Goal: Transaction & Acquisition: Purchase product/service

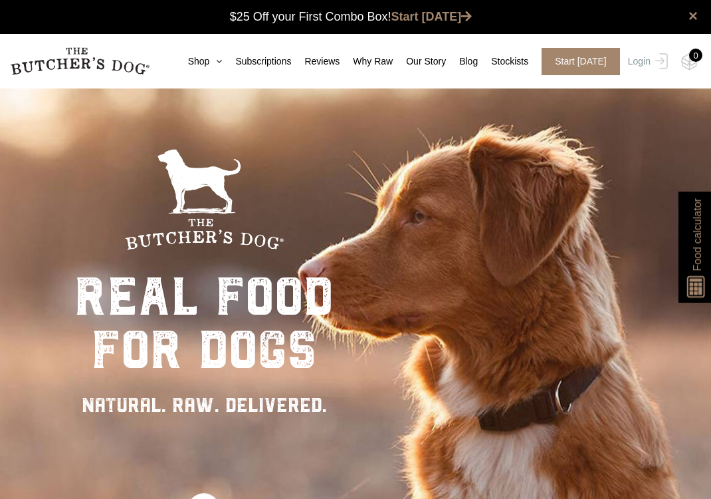
drag, startPoint x: 209, startPoint y: 300, endPoint x: 308, endPoint y: 219, distance: 128.0
click at [70, 252] on div "real food for dogs NATURAL. RAW. DELIVERED." at bounding box center [355, 337] width 711 height 499
click at [222, 64] on icon at bounding box center [215, 61] width 13 height 9
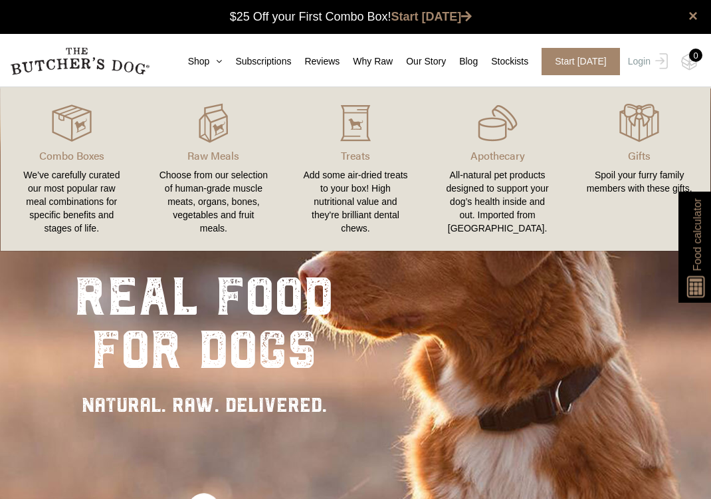
click at [225, 155] on p "Raw Meals" at bounding box center [214, 156] width 110 height 16
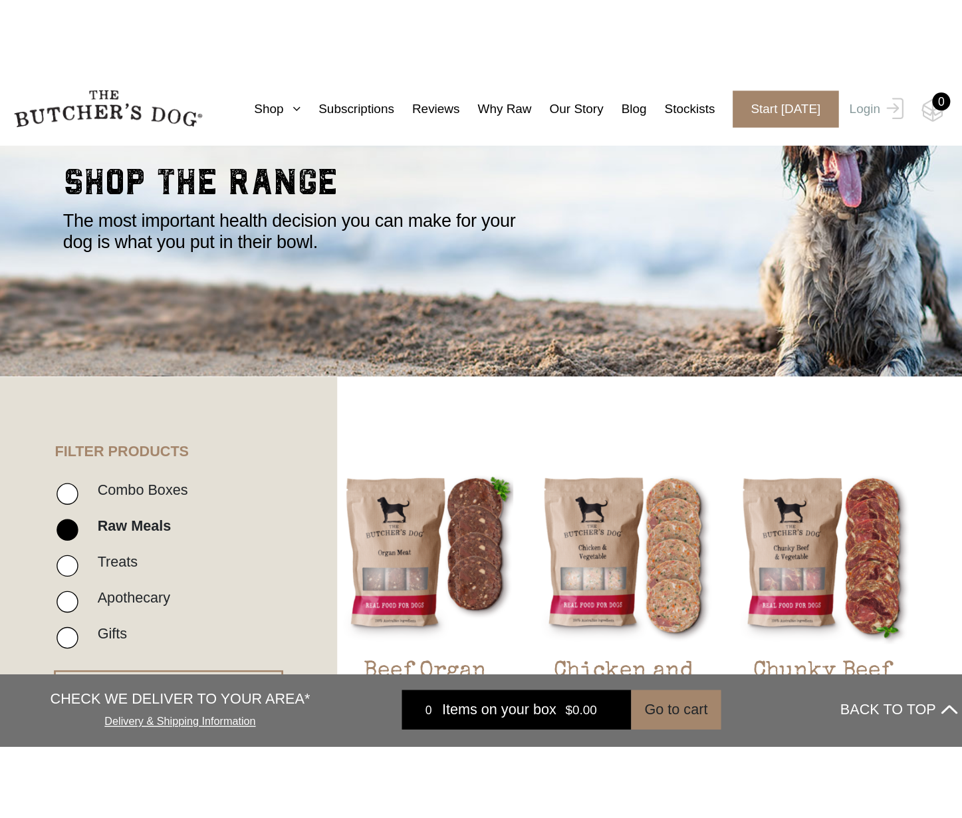
scroll to position [332, 0]
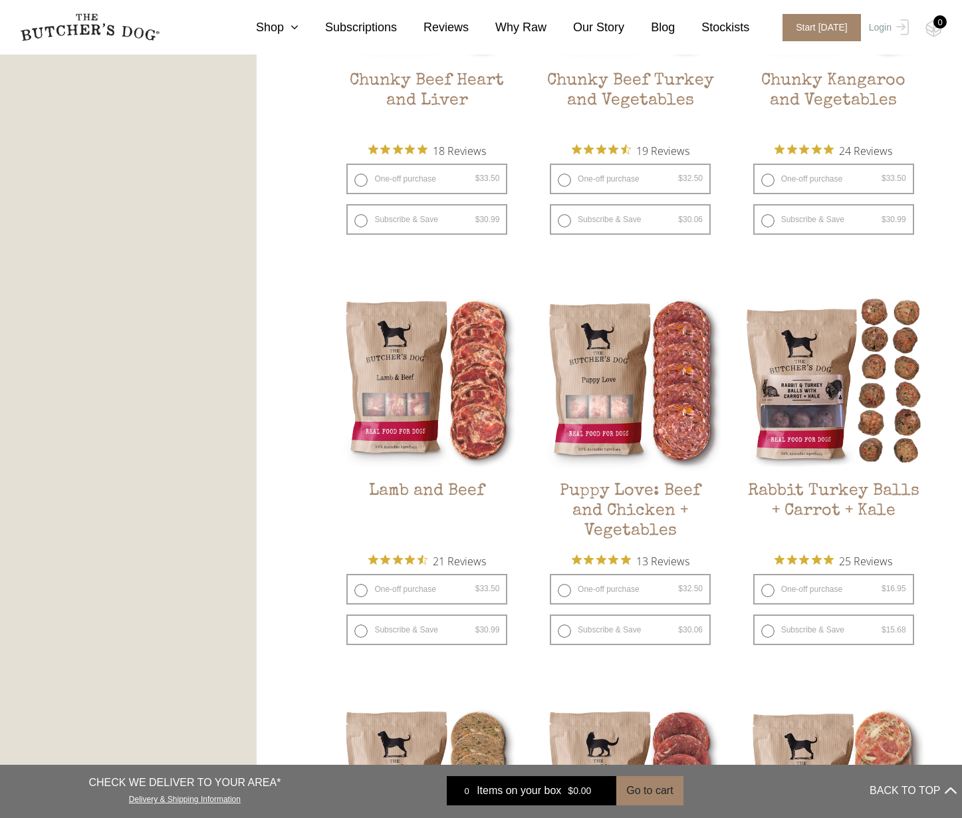
scroll to position [532, 0]
